Goal: Task Accomplishment & Management: Complete application form

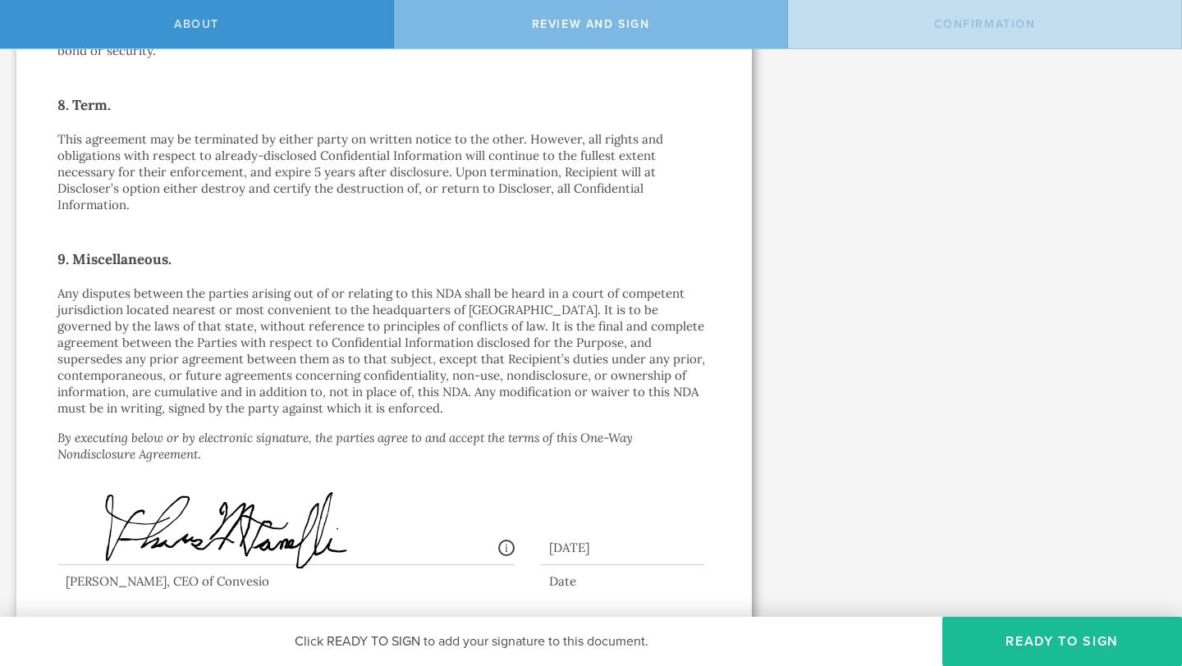
scroll to position [1349, 0]
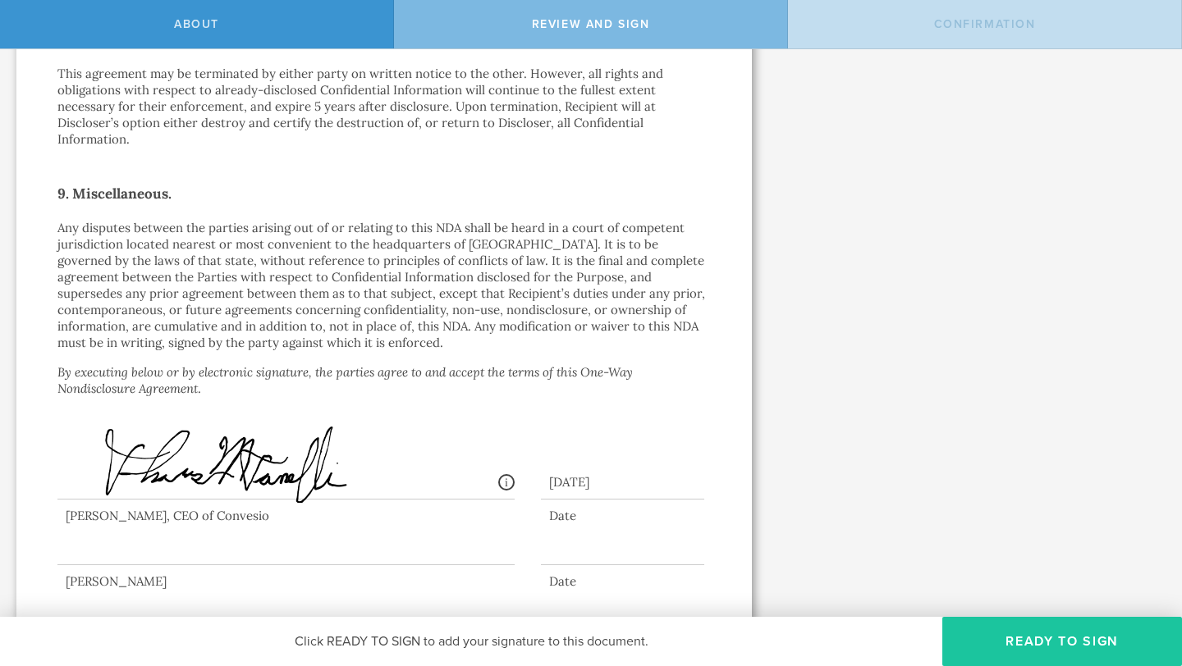
click at [1035, 644] on button "Ready to Sign" at bounding box center [1062, 641] width 240 height 49
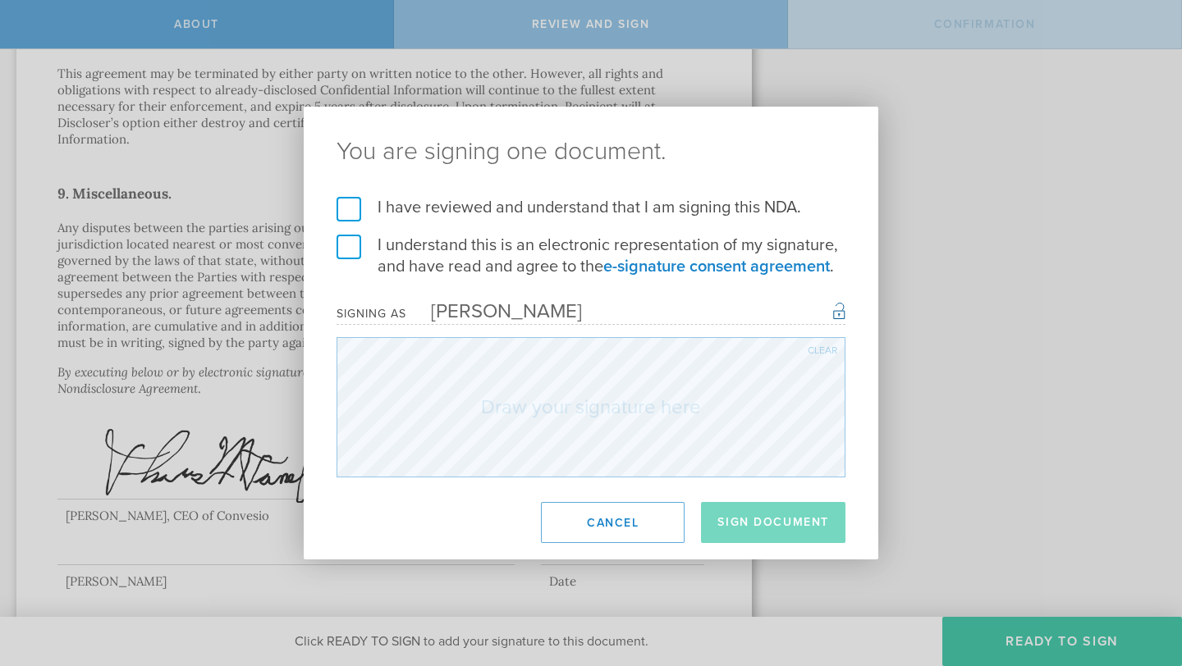
click at [347, 218] on label "I have reviewed and understand that I am signing this NDA." at bounding box center [590, 207] width 509 height 21
click at [0, 0] on input "I have reviewed and understand that I am signing this NDA." at bounding box center [0, 0] width 0 height 0
click at [349, 251] on label "I understand this is an electronic representation of my signature, and have rea…" at bounding box center [590, 256] width 509 height 43
click at [0, 0] on input "I understand this is an electronic representation of my signature, and have rea…" at bounding box center [0, 0] width 0 height 0
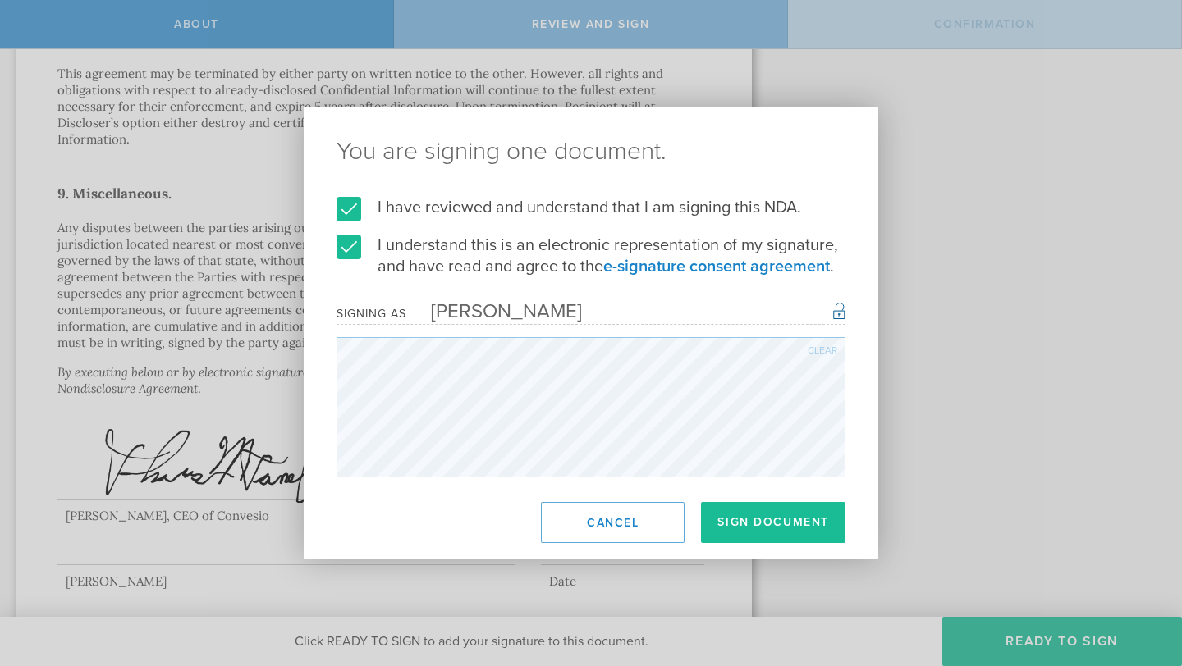
click at [641, 495] on div "You are signing one document. I have reviewed and understand that I am signing …" at bounding box center [591, 333] width 574 height 453
click at [825, 352] on div "Clear" at bounding box center [822, 350] width 30 height 10
click at [767, 517] on button "Sign Document" at bounding box center [773, 522] width 144 height 41
